Goal: Information Seeking & Learning: Learn about a topic

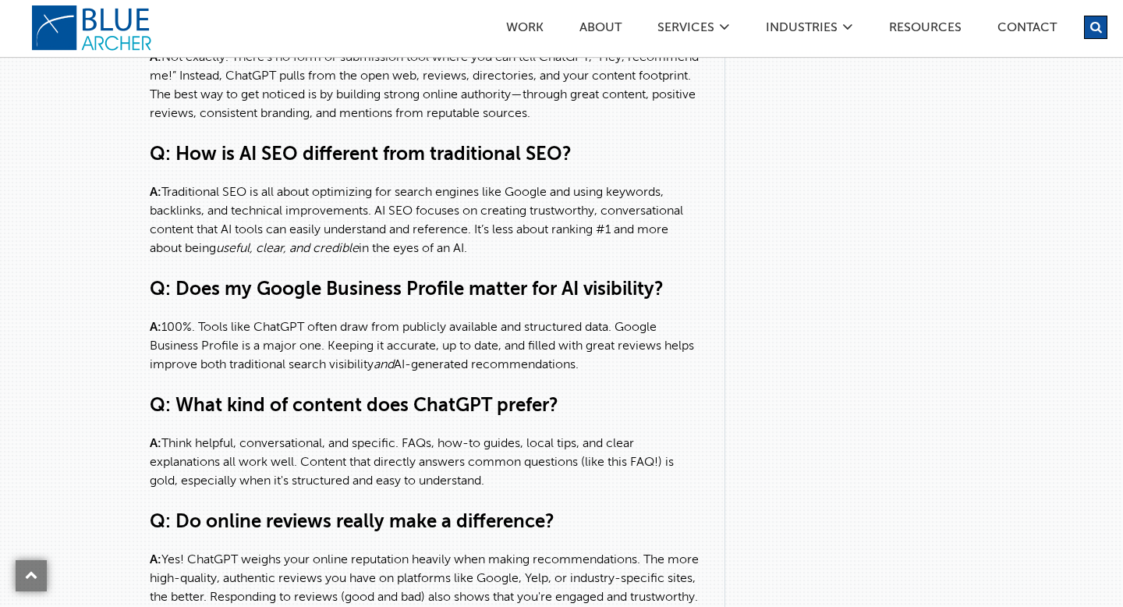
scroll to position [4629, 0]
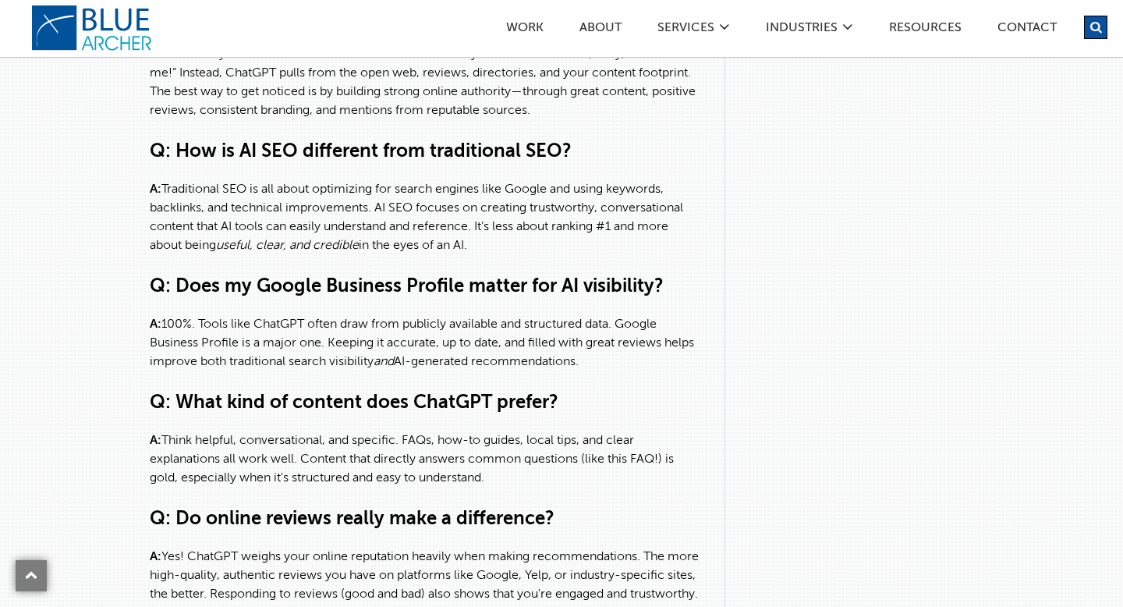
drag, startPoint x: 667, startPoint y: 163, endPoint x: 428, endPoint y: 147, distance: 240.0
click at [428, 120] on p "A: Not exactly. There’s no form or submission tool where you can tell ChatGPT, …" at bounding box center [426, 82] width 552 height 75
copy p "by building strong online authority—through great content, positive reviews, co…"
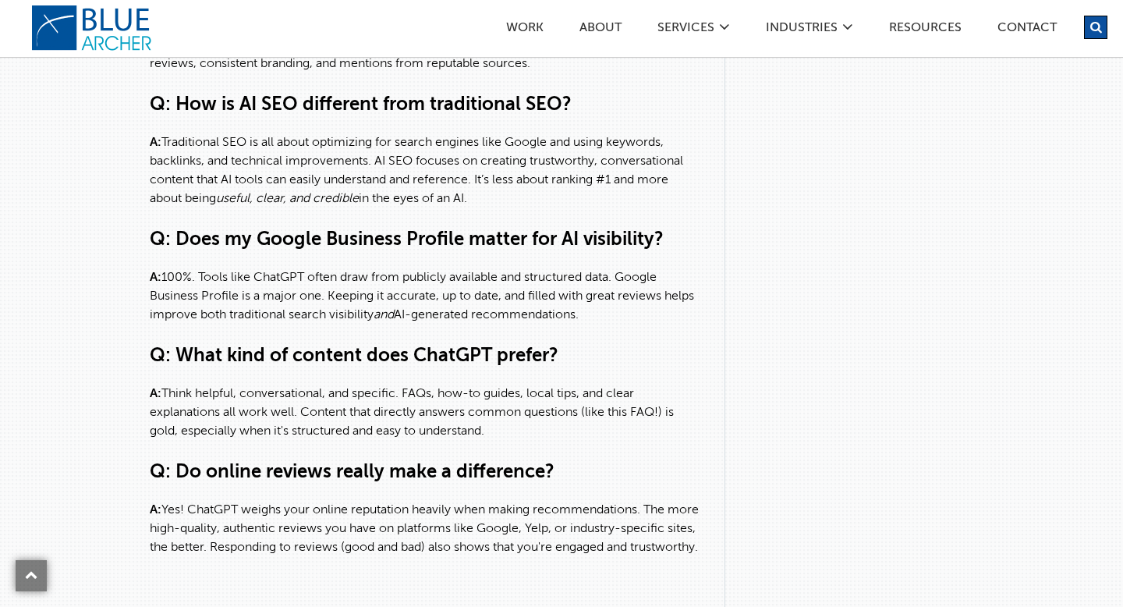
scroll to position [4680, 0]
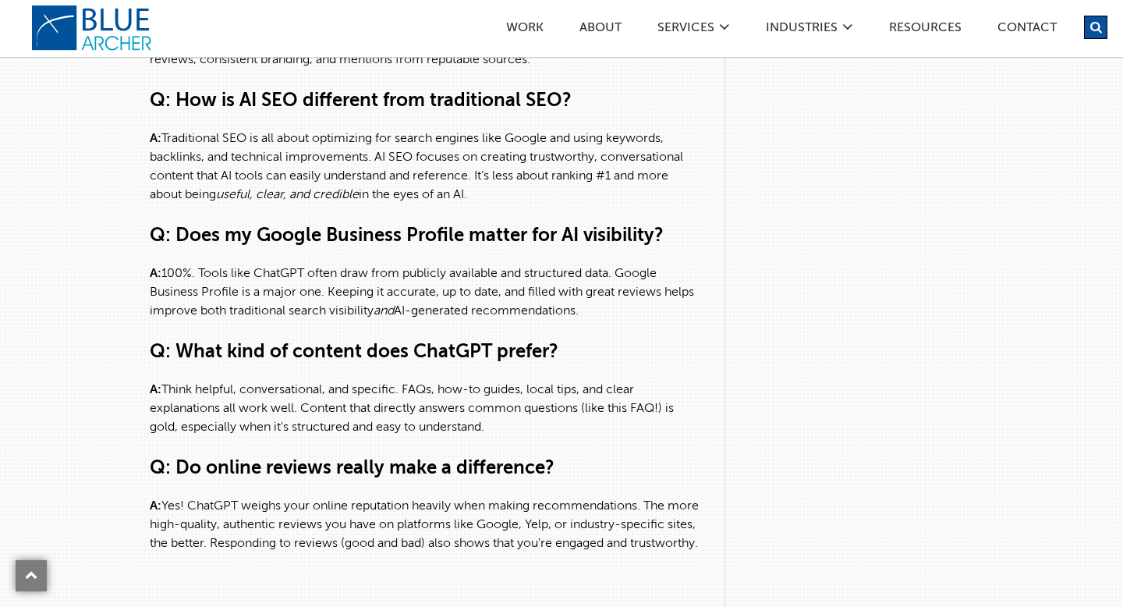
drag, startPoint x: 491, startPoint y: 248, endPoint x: 152, endPoint y: 171, distance: 348.0
click at [152, 171] on div "Q: Can I tell ChatGPT about my business directly? A: Not exactly. There’s no fo…" at bounding box center [426, 254] width 552 height 599
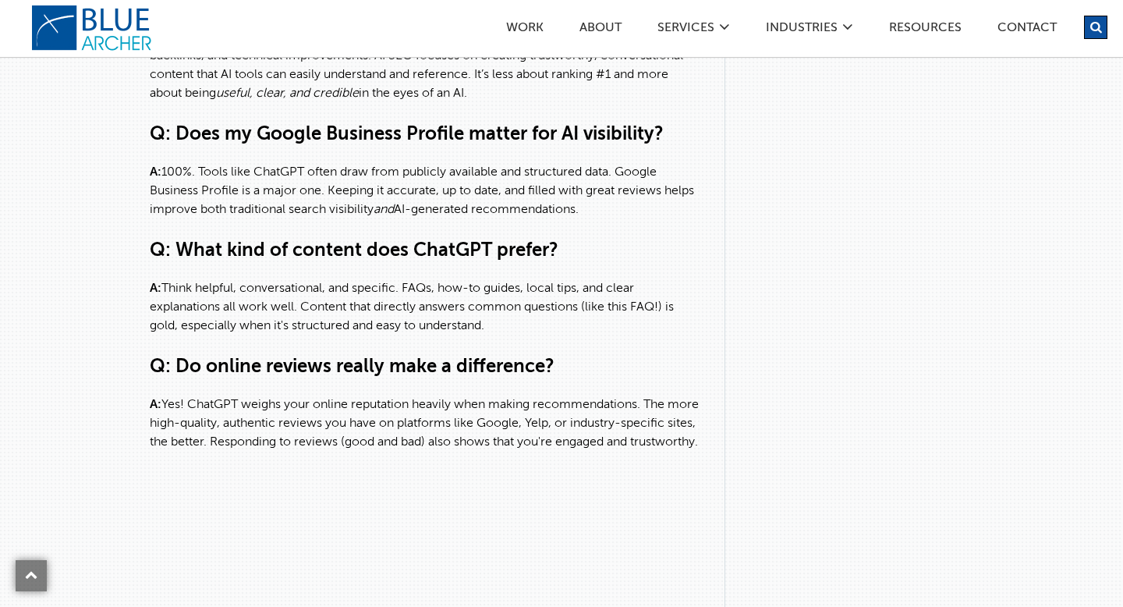
scroll to position [4789, 0]
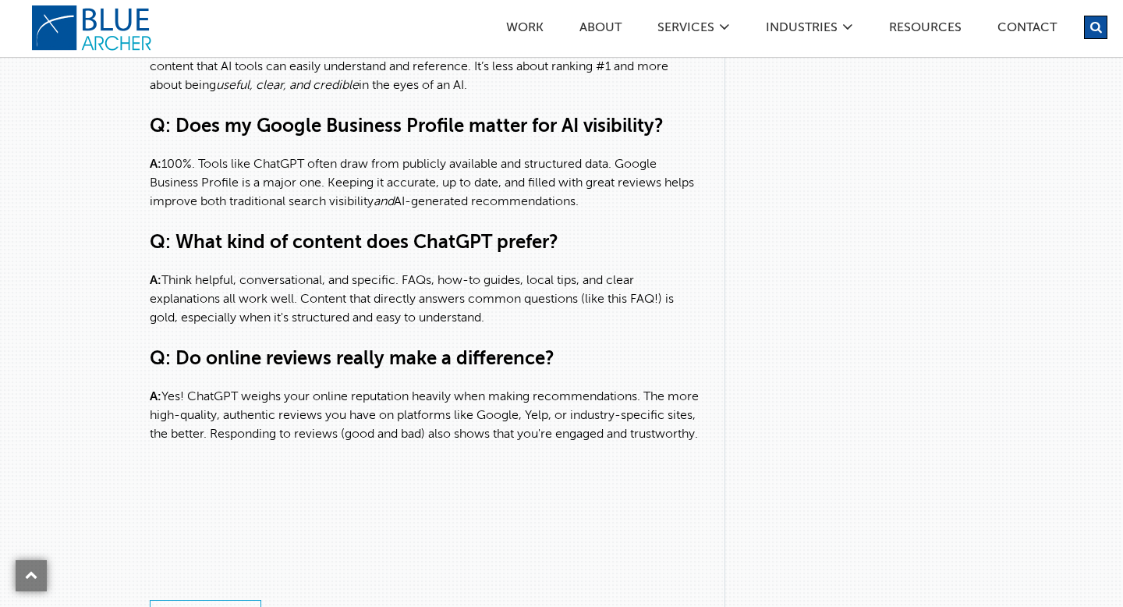
click at [420, 328] on p "A: Think helpful, conversational, and specific. FAQs, how-to guides, local tips…" at bounding box center [426, 299] width 552 height 56
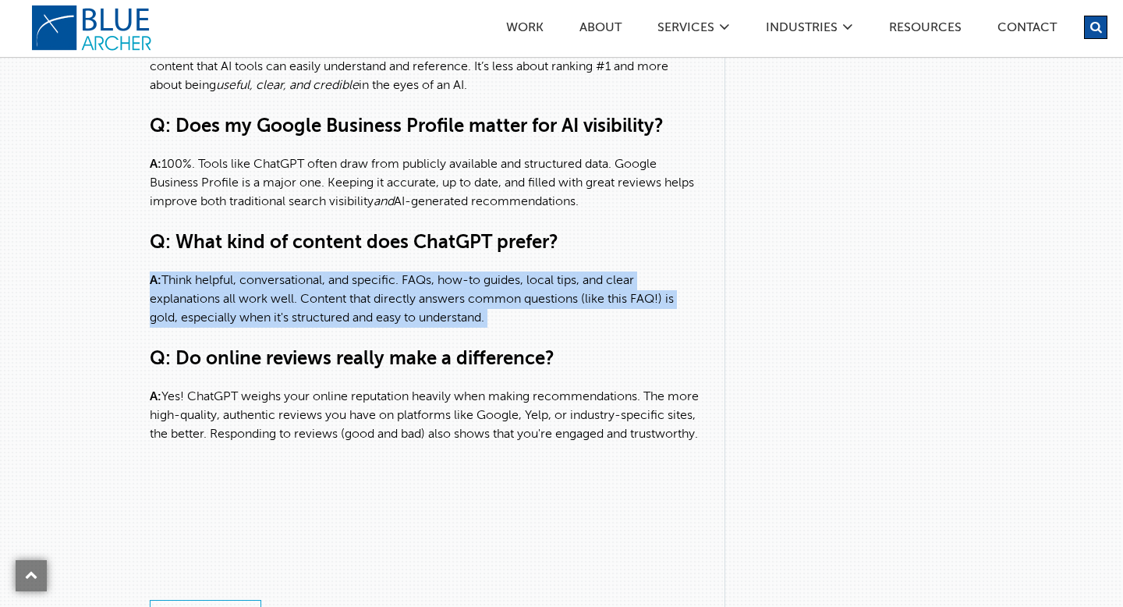
click at [420, 328] on p "A: Think helpful, conversational, and specific. FAQs, how-to guides, local tips…" at bounding box center [426, 299] width 552 height 56
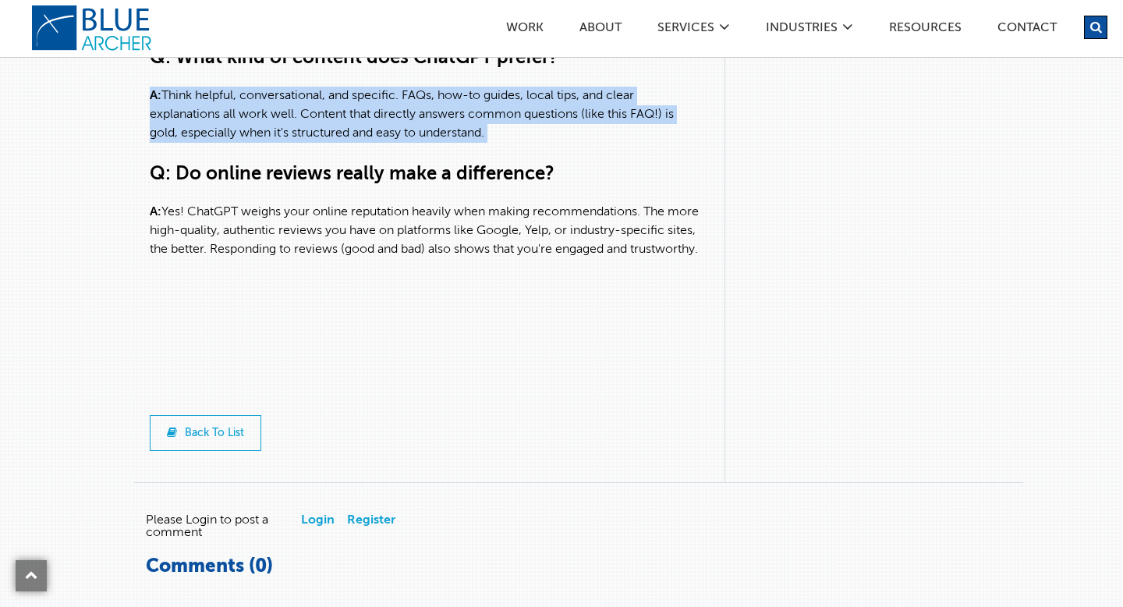
scroll to position [4985, 0]
